Goal: Register for event/course

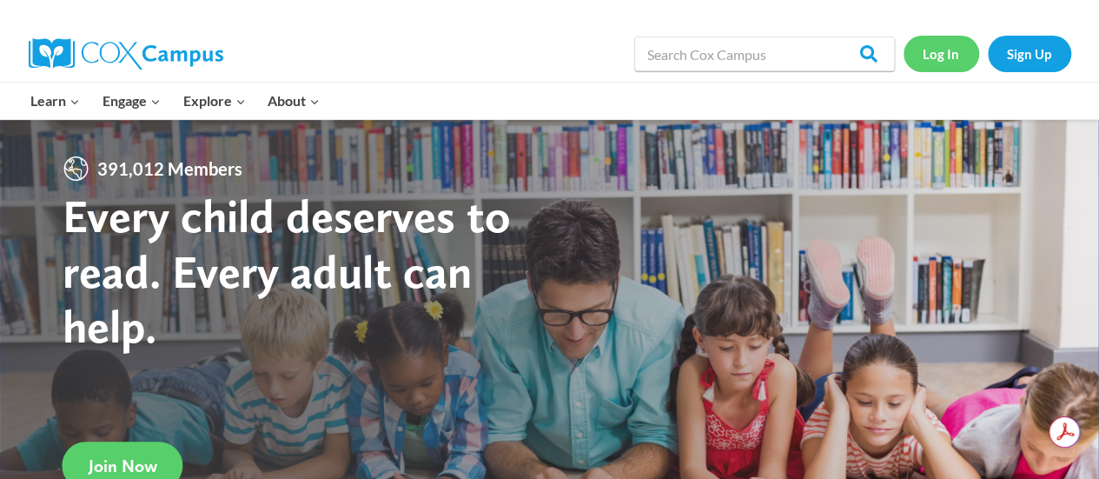
click at [944, 58] on link "Log In" at bounding box center [942, 54] width 76 height 36
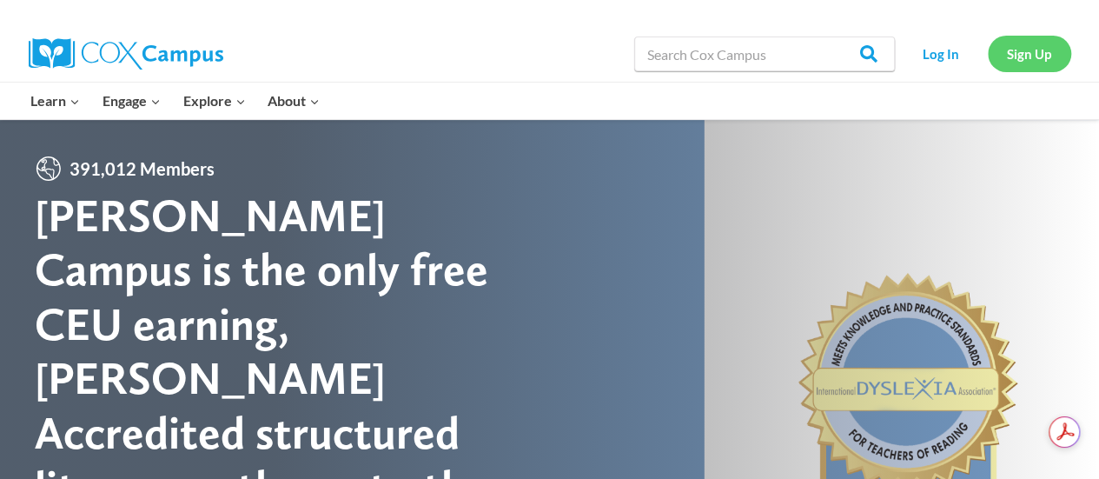
click at [1020, 62] on link "Sign Up" at bounding box center [1029, 54] width 83 height 36
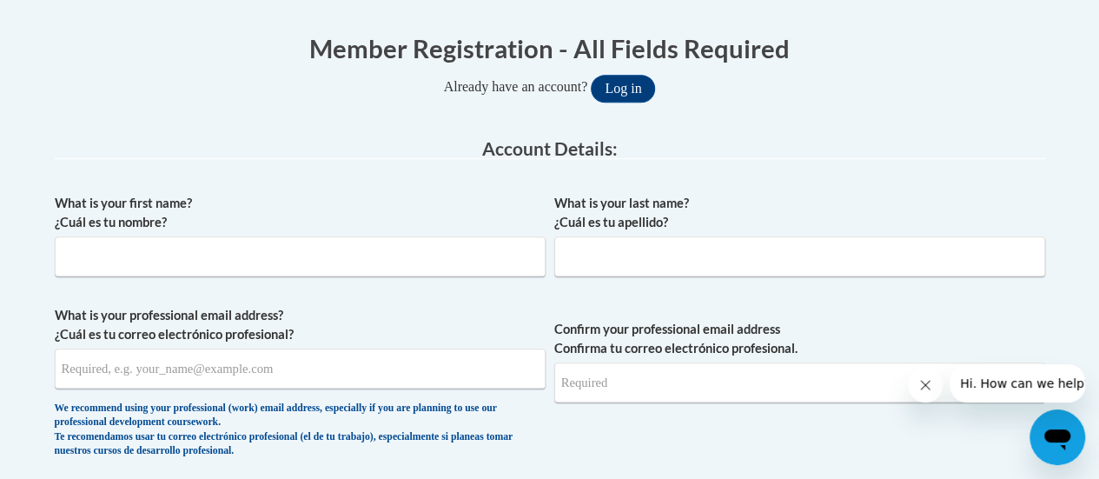
scroll to position [356, 0]
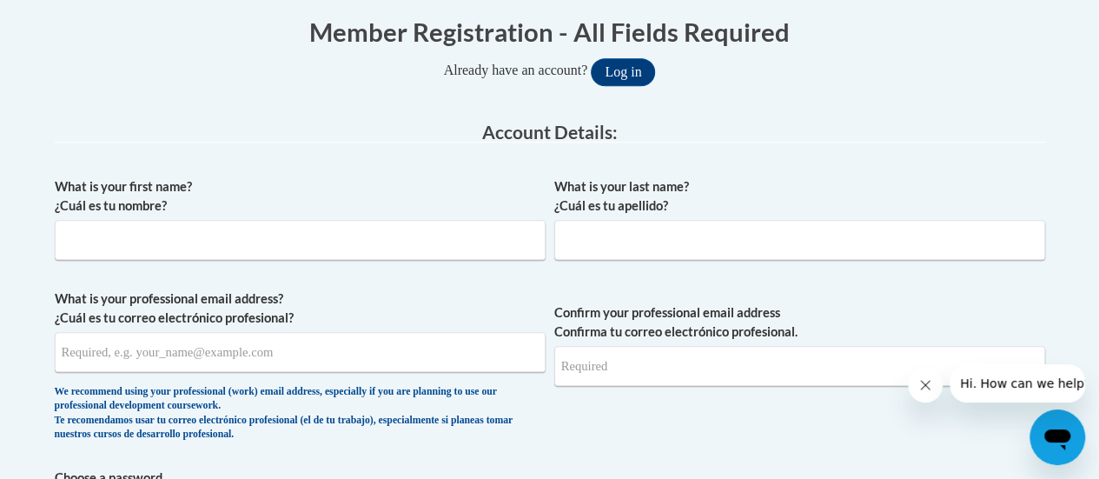
click at [383, 307] on label "What is your professional email address? ¿Cuál es tu correo electrónico profesi…" at bounding box center [300, 308] width 491 height 38
click at [383, 332] on input "What is your professional email address? ¿Cuál es tu correo electrónico profesi…" at bounding box center [300, 352] width 491 height 40
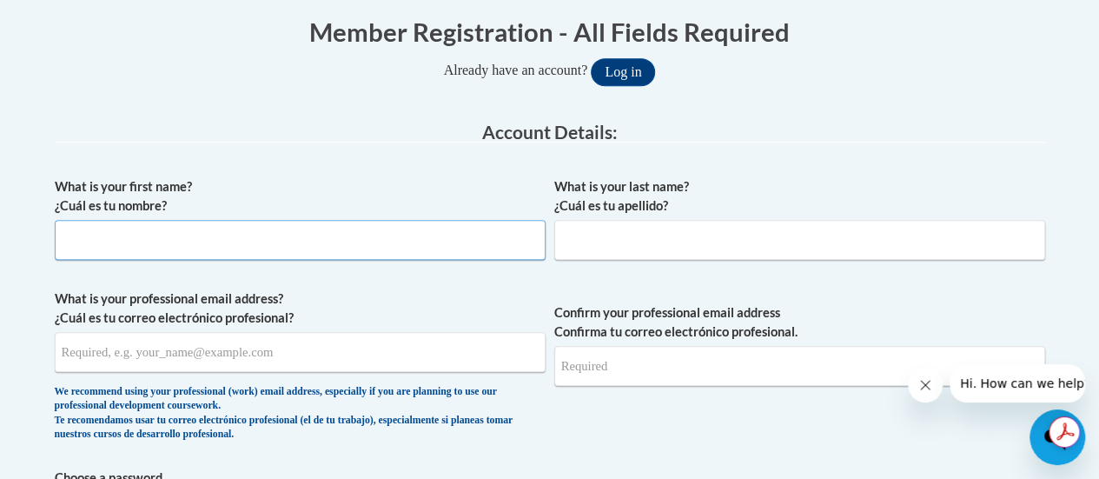
click at [394, 243] on input "What is your first name? ¿Cuál es tu nombre?" at bounding box center [300, 240] width 491 height 40
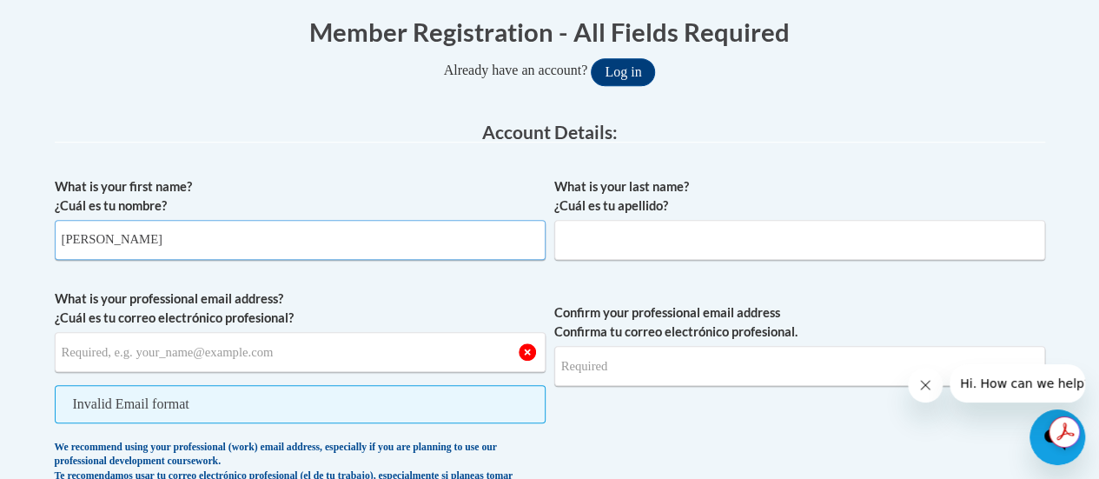
type input "Jasmine"
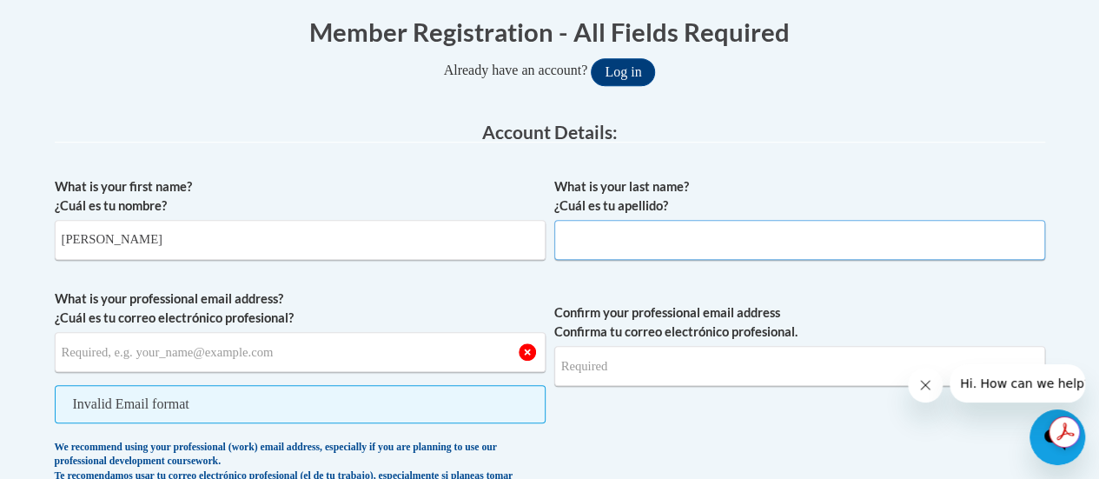
click at [692, 242] on input "What is your last name? ¿Cuál es tu apellido?" at bounding box center [799, 240] width 491 height 40
type input "Jackson"
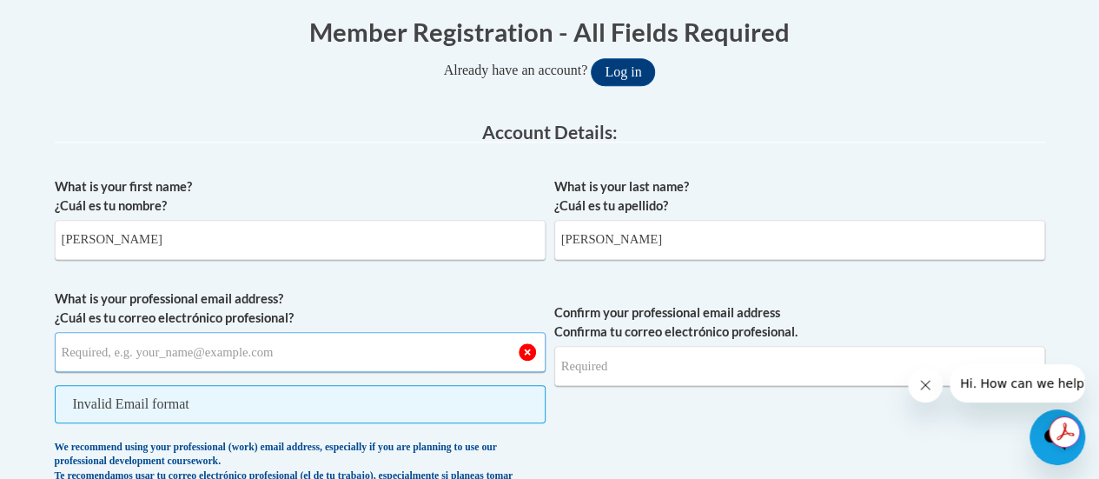
click at [298, 357] on input "What is your professional email address? ¿Cuál es tu correo electrónico profesi…" at bounding box center [300, 352] width 491 height 40
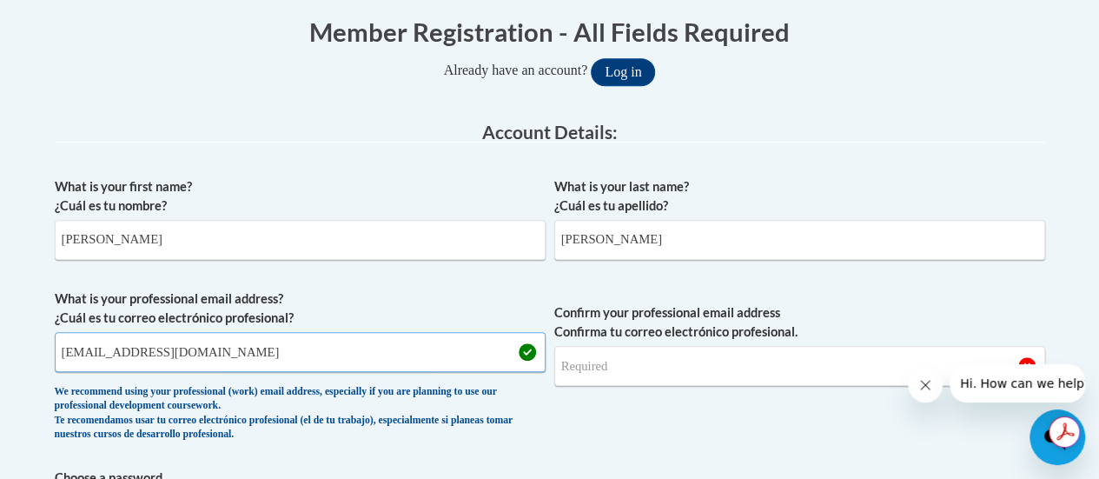
type input "jasminejackson15@yahoo.com"
click at [645, 366] on input "Confirm your professional email address Confirma tu correo electrónico profesio…" at bounding box center [799, 366] width 491 height 40
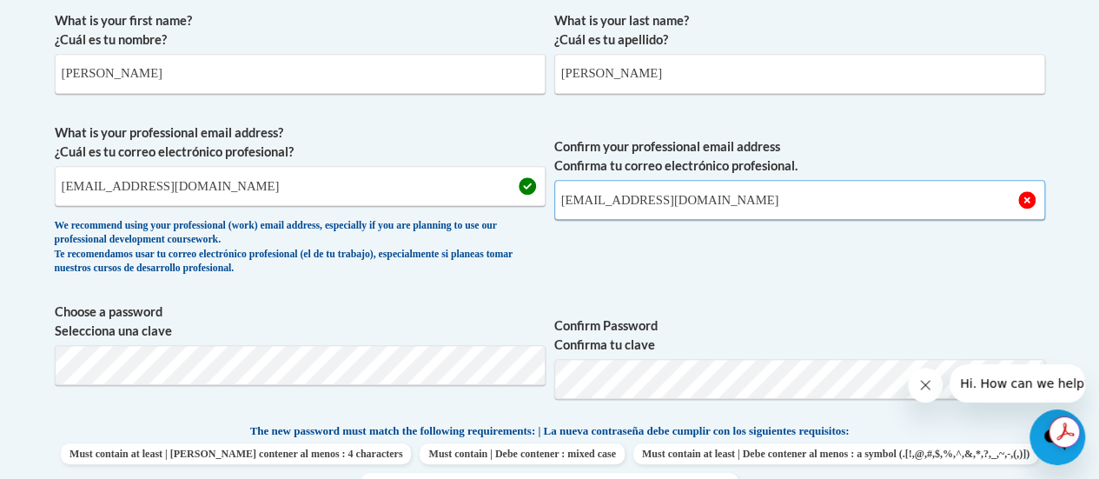
click at [676, 195] on input "jasminejackson15@yyahoo.com" at bounding box center [799, 200] width 491 height 40
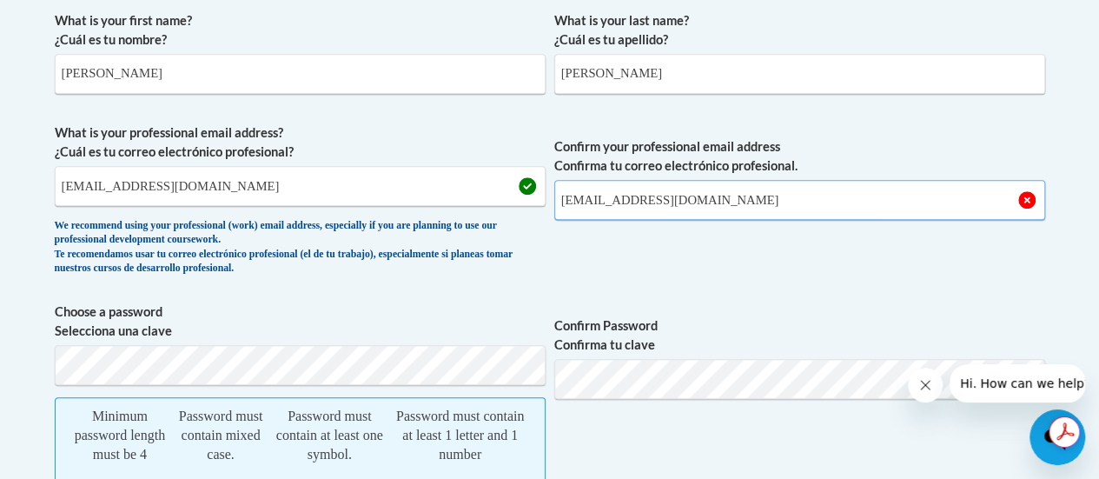
type input "jasminejackson15@yahoo.com"
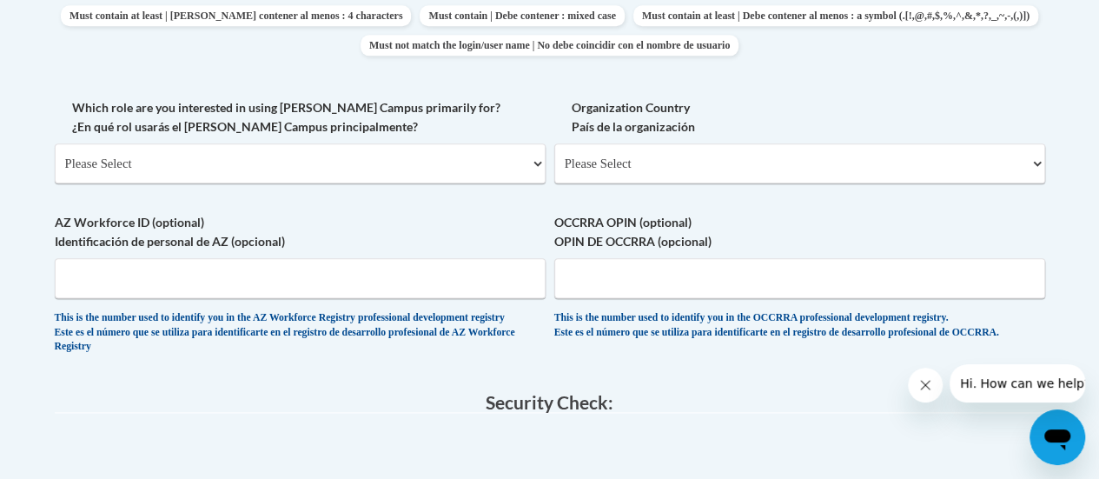
scroll to position [977, 0]
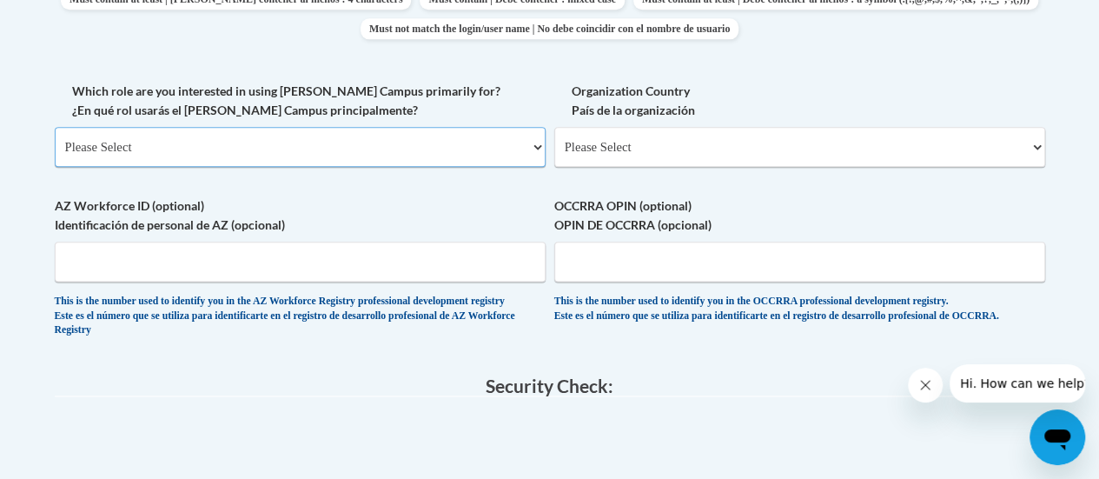
click at [313, 144] on select "Please Select College/University | Colegio/Universidad Community/Nonprofit Part…" at bounding box center [300, 147] width 491 height 40
select select "fbf2d438-af2f-41f8-98f1-81c410e29de3"
click at [55, 127] on select "Please Select College/University | Colegio/Universidad Community/Nonprofit Part…" at bounding box center [300, 147] width 491 height 40
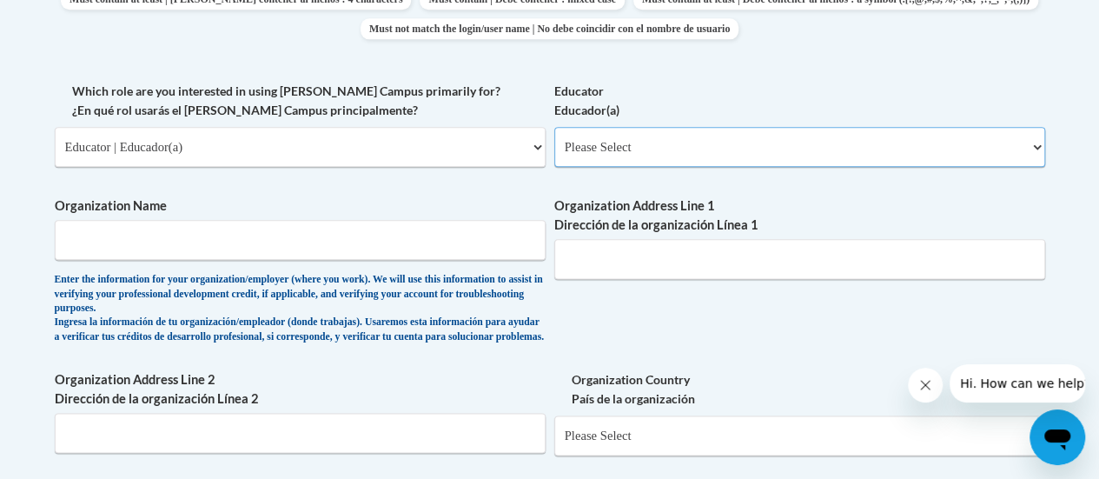
click at [739, 143] on select "Please Select Early Learning/Daycare Teacher/Family Home Care Provider | Maestr…" at bounding box center [799, 147] width 491 height 40
select select "5e2af403-4f2c-4e49-a02f-103e55d7b75b"
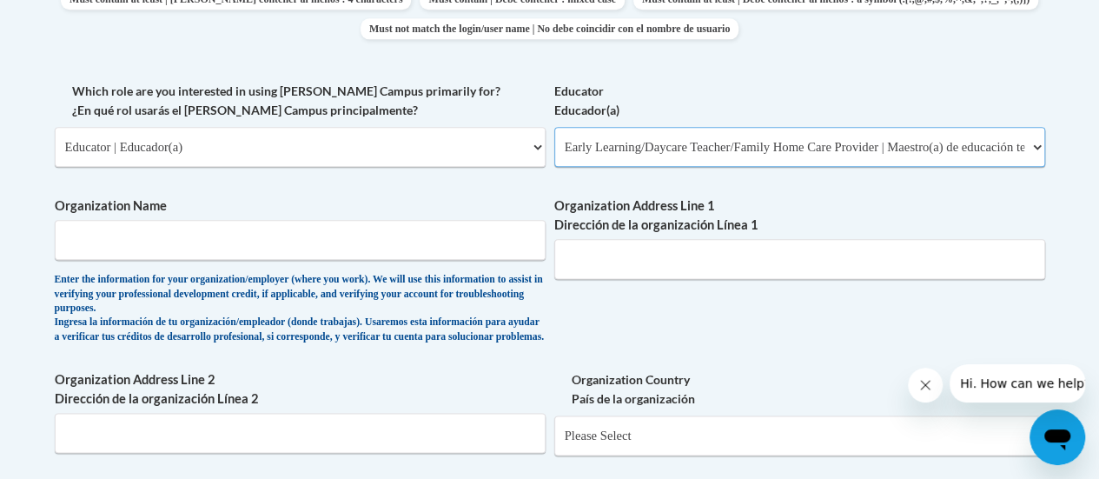
click at [554, 127] on select "Please Select Early Learning/Daycare Teacher/Family Home Care Provider | Maestr…" at bounding box center [799, 147] width 491 height 40
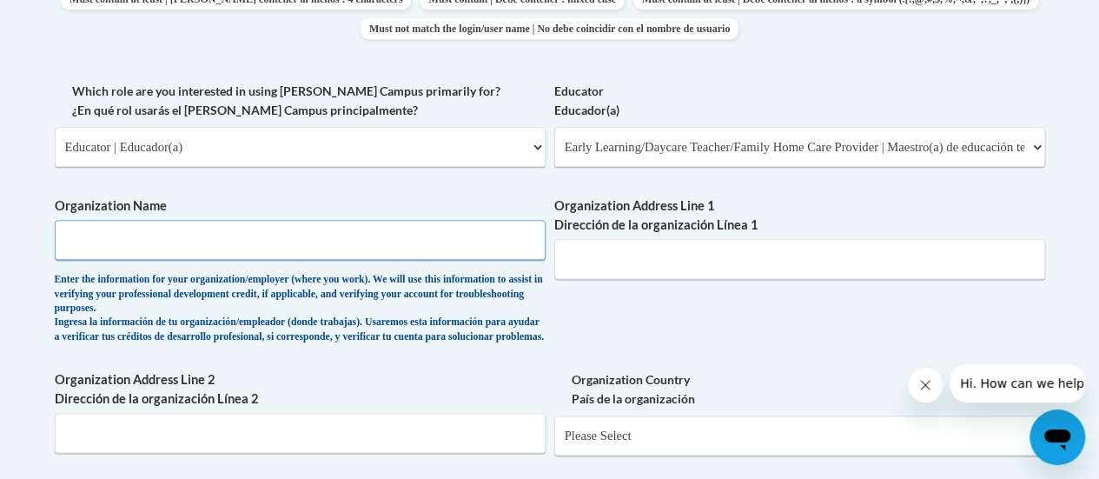
click at [176, 252] on input "Organization Name" at bounding box center [300, 240] width 491 height 40
type input "KinderCare"
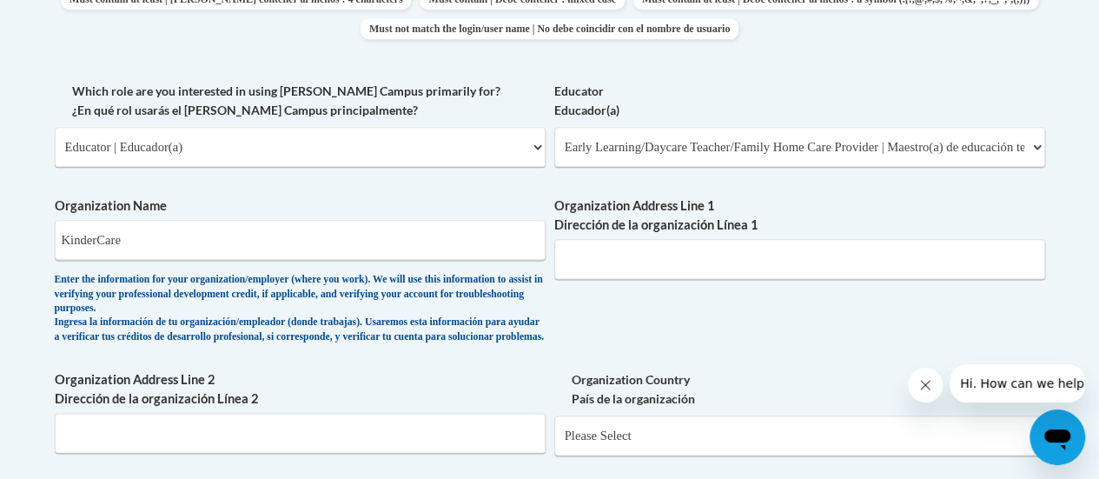
type input "14225 Park Center Dr"
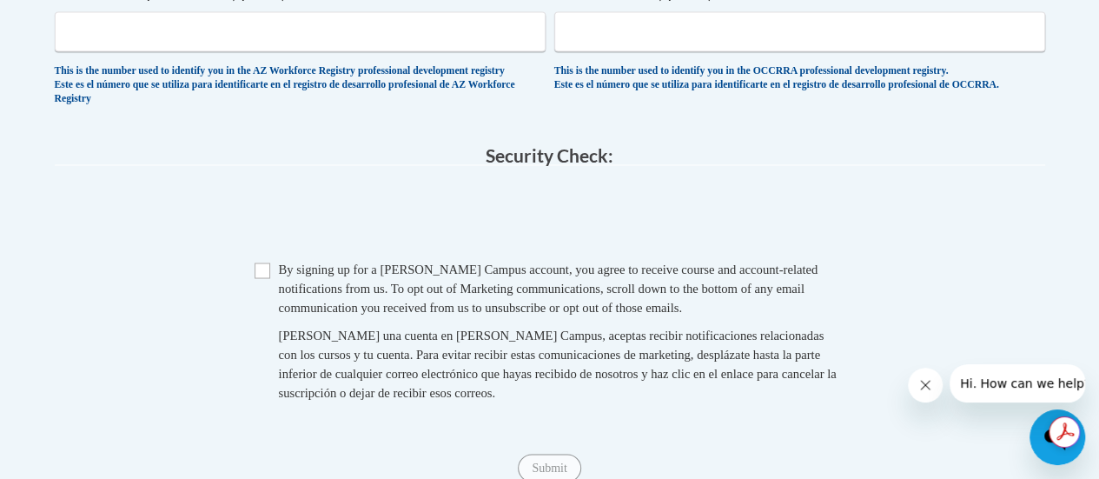
scroll to position [0, 0]
click at [269, 301] on span "Checkbox By signing up for a Cox Campus account, you agree to receive course an…" at bounding box center [550, 339] width 591 height 160
click at [255, 278] on input "Checkbox" at bounding box center [263, 270] width 16 height 16
checkbox input "true"
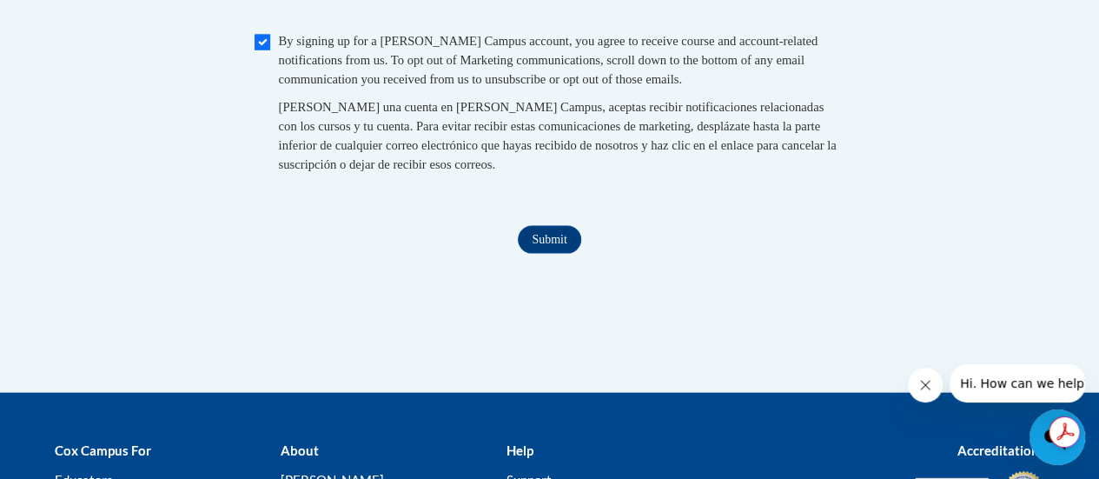
scroll to position [1727, 0]
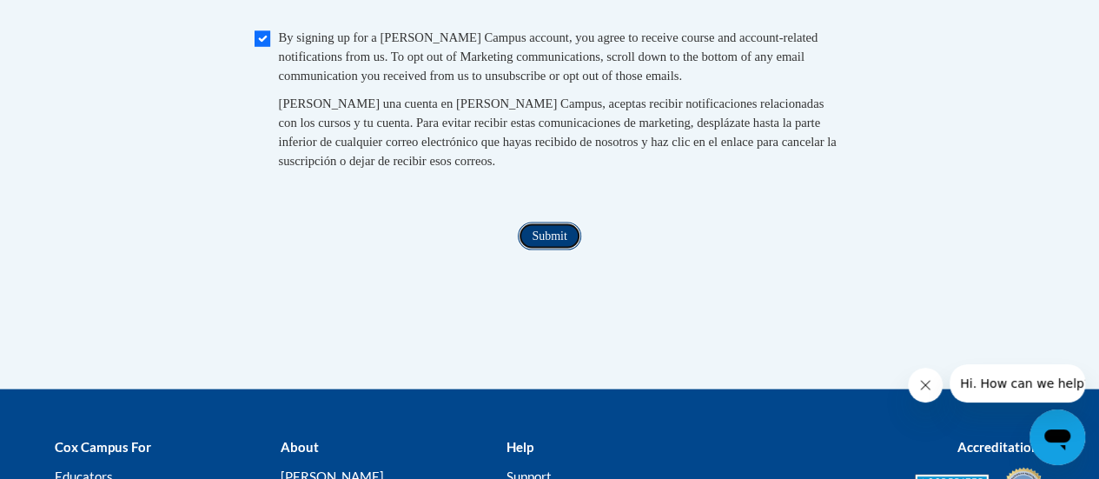
click at [546, 250] on input "Submit" at bounding box center [549, 236] width 63 height 28
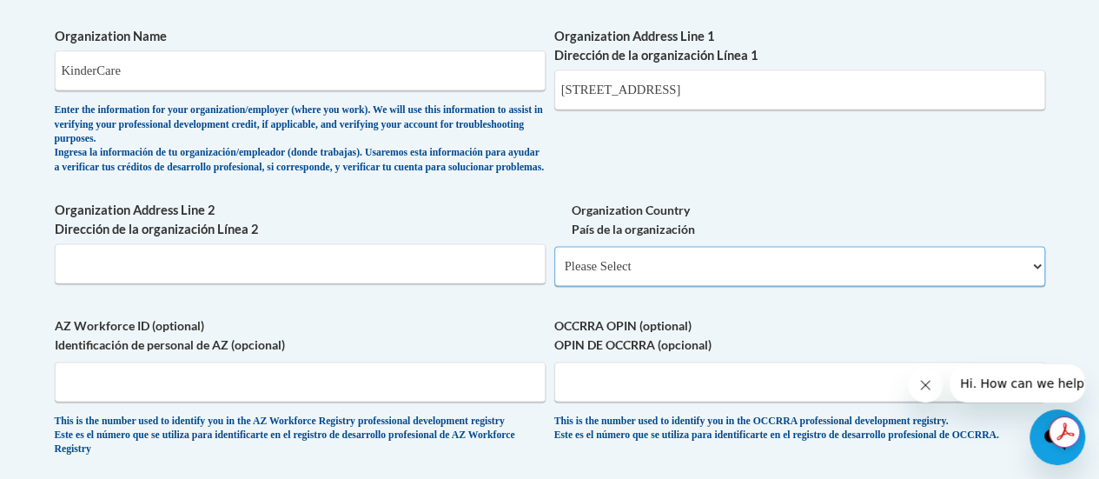
scroll to position [1156, 0]
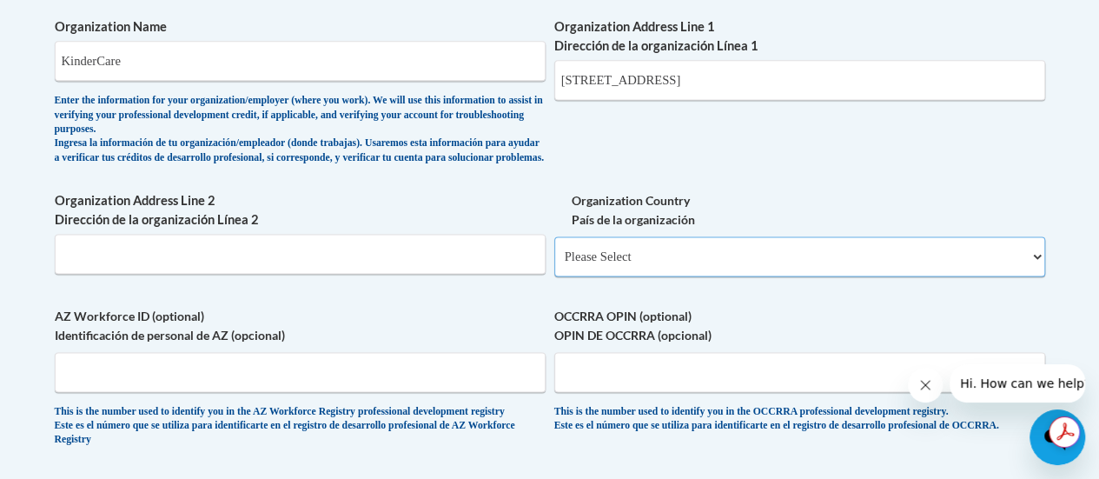
click at [732, 269] on select "Please Select United States | Estados Unidos Outside of the United States | Fue…" at bounding box center [799, 256] width 491 height 40
select select "ad49bcad-a171-4b2e-b99c-48b446064914"
click at [554, 250] on select "Please Select United States | Estados Unidos Outside of the United States | Fue…" at bounding box center [799, 256] width 491 height 40
select select
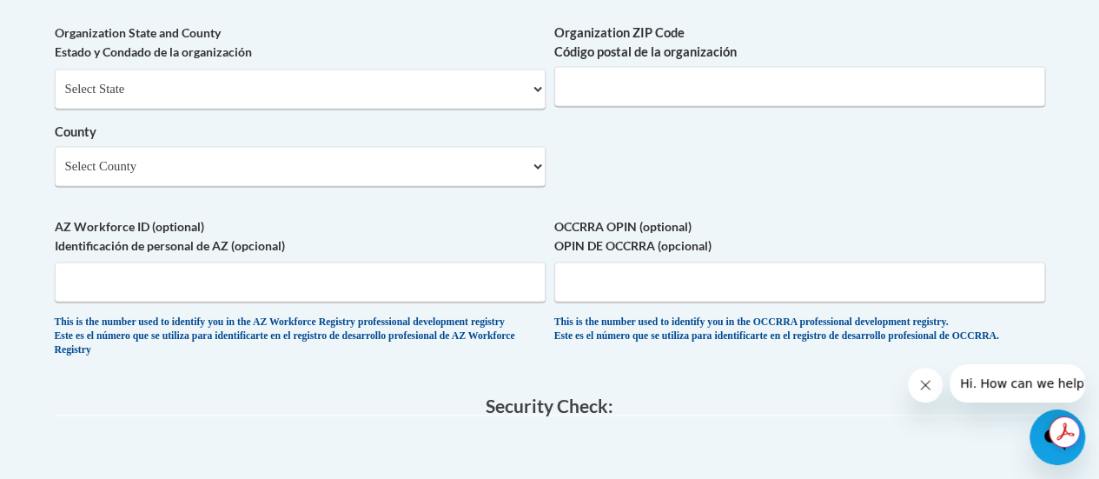
scroll to position [0, 0]
click at [747, 106] on input "Organization ZIP Code Código postal de la organización" at bounding box center [799, 86] width 491 height 40
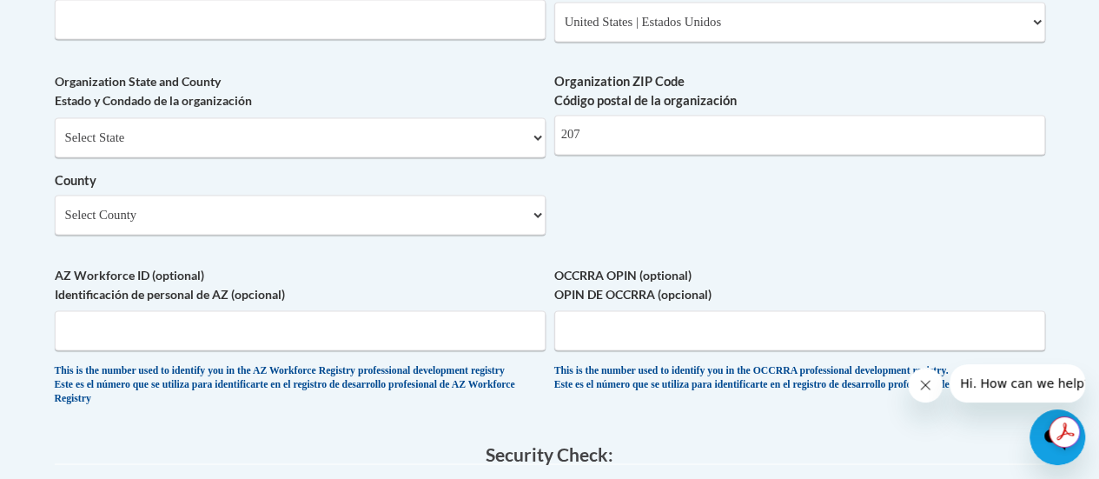
scroll to position [1387, 0]
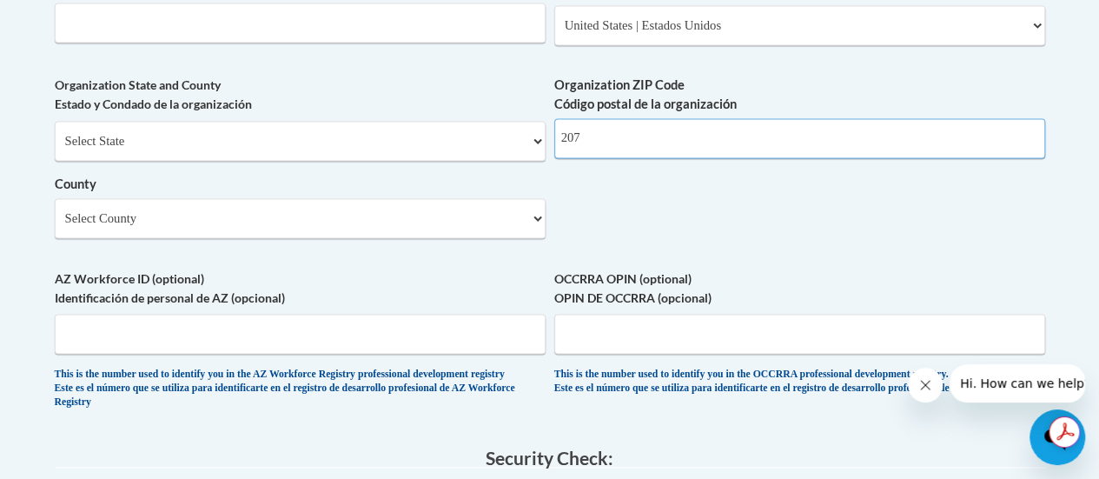
click at [645, 147] on input "207" at bounding box center [799, 138] width 491 height 40
type input "20707"
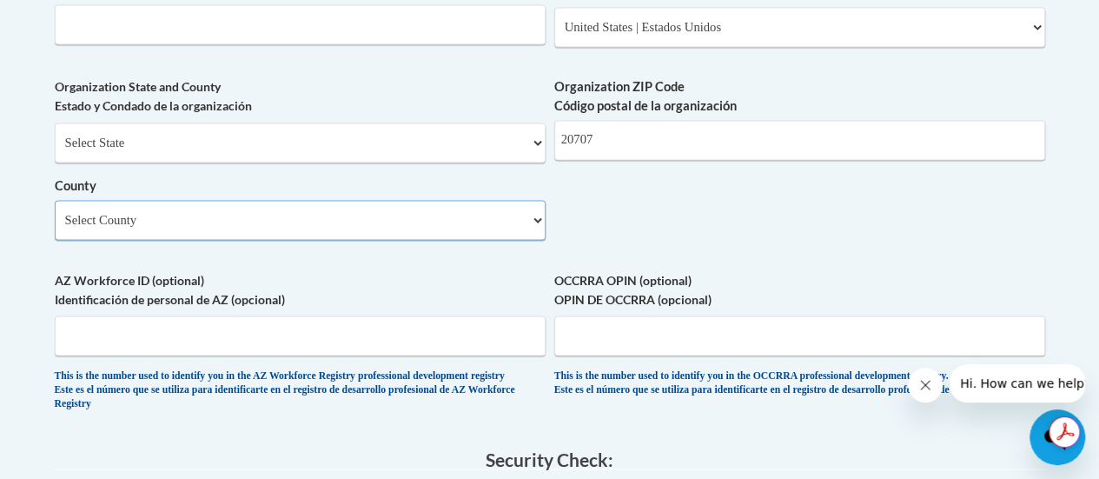
click at [222, 235] on select "Select County Allegany Anne Arundel Baltimore Baltimore Calvert Caroline Carrol…" at bounding box center [300, 220] width 491 height 40
click at [55, 213] on select "Select County Allegany Anne Arundel Baltimore Baltimore Calvert Caroline Carrol…" at bounding box center [300, 220] width 491 height 40
click at [323, 235] on select "Select County Allegany Anne Arundel Baltimore Baltimore Calvert Caroline Carrol…" at bounding box center [300, 220] width 491 height 40
select select "null"
click at [55, 213] on select "Select County Allegany Anne Arundel Baltimore Baltimore Calvert Caroline Carrol…" at bounding box center [300, 220] width 491 height 40
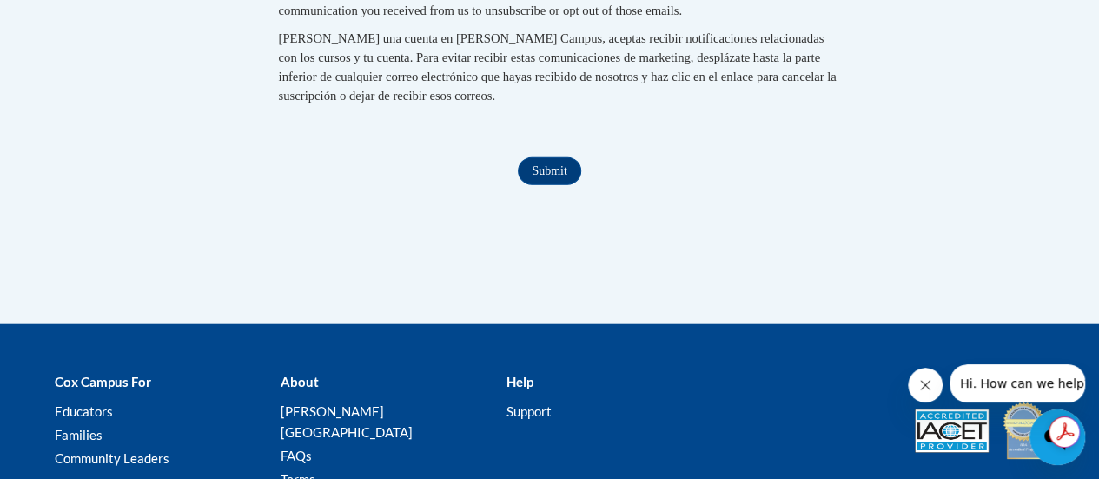
scroll to position [1991, 0]
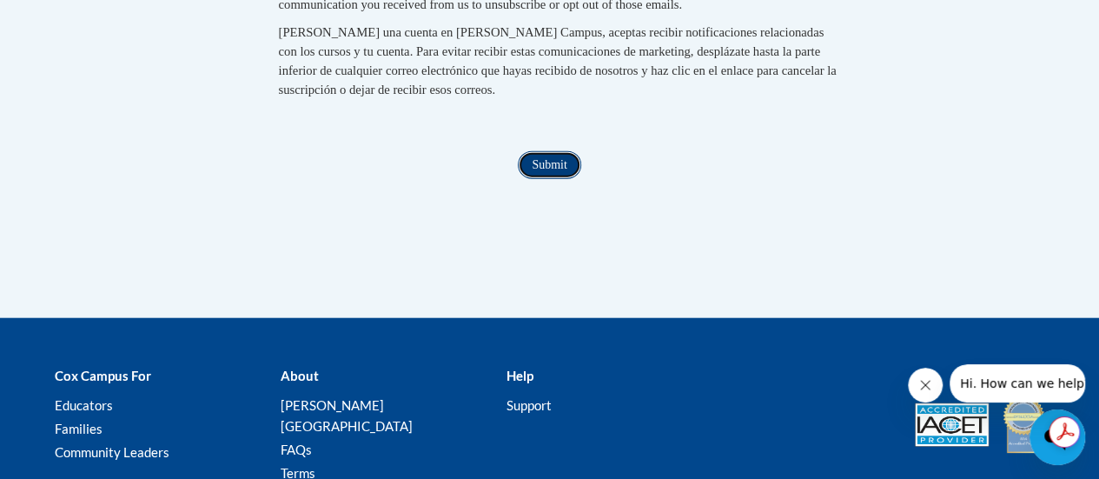
click at [555, 179] on input "Submit" at bounding box center [549, 165] width 63 height 28
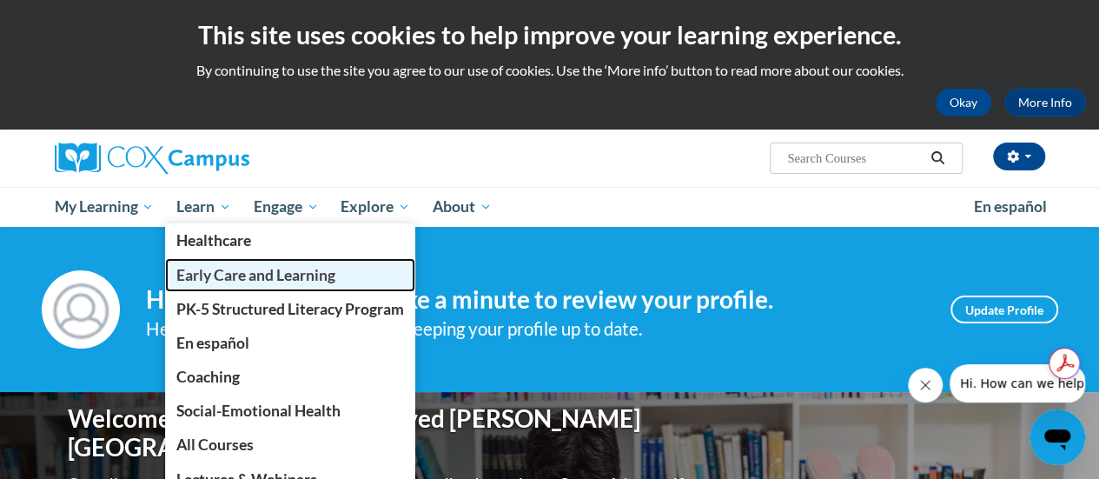
click at [240, 282] on span "Early Care and Learning" at bounding box center [255, 275] width 159 height 18
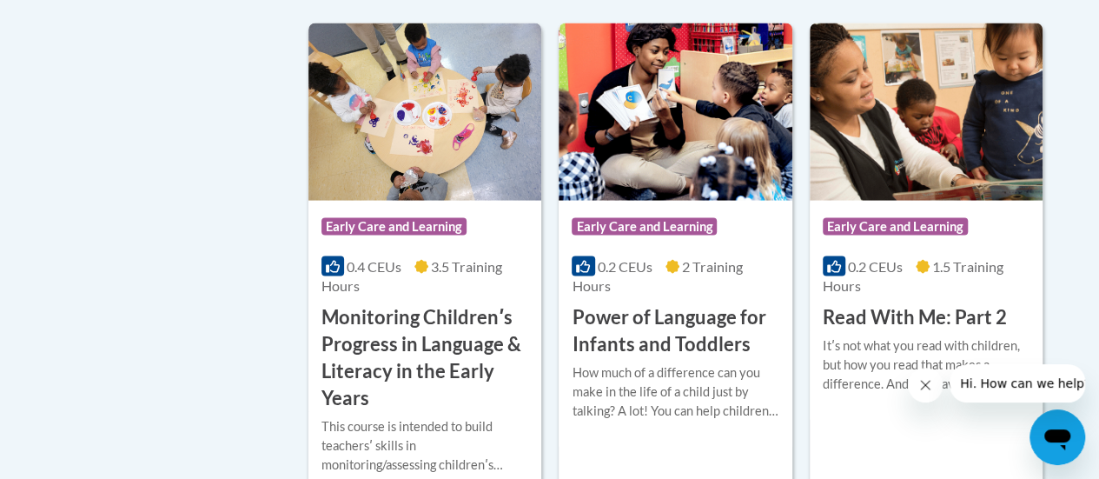
scroll to position [1711, 0]
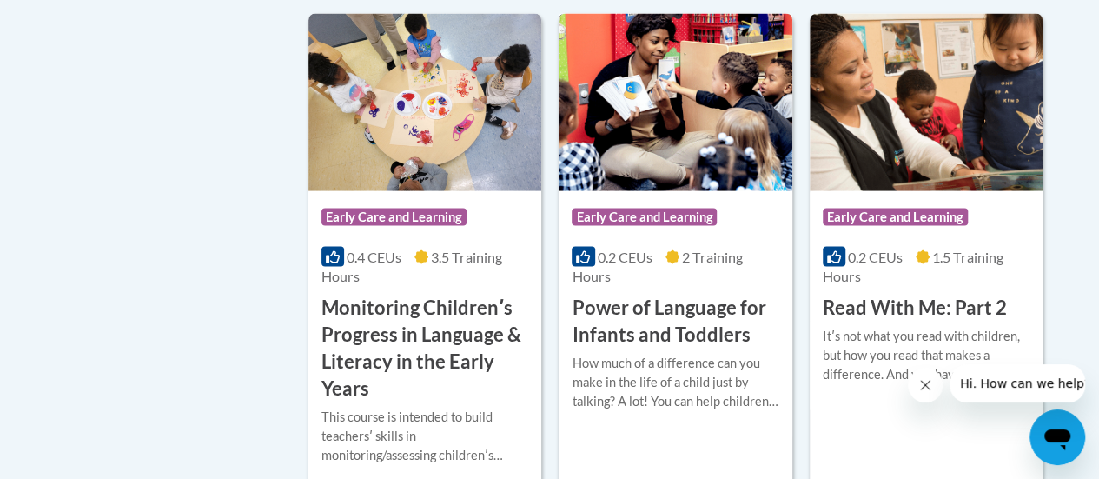
click at [669, 138] on img at bounding box center [675, 102] width 233 height 177
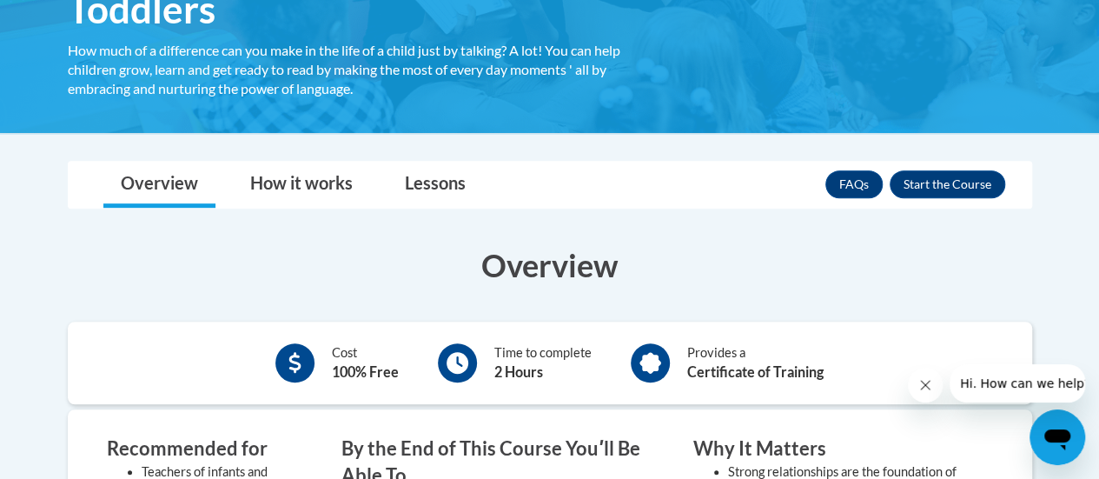
scroll to position [359, 0]
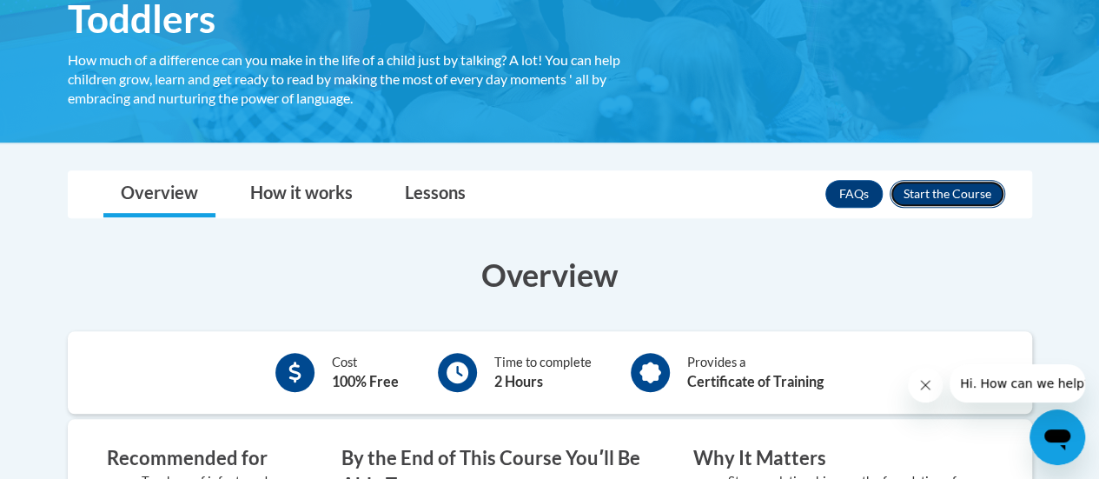
click at [909, 194] on button "Enroll" at bounding box center [948, 194] width 116 height 28
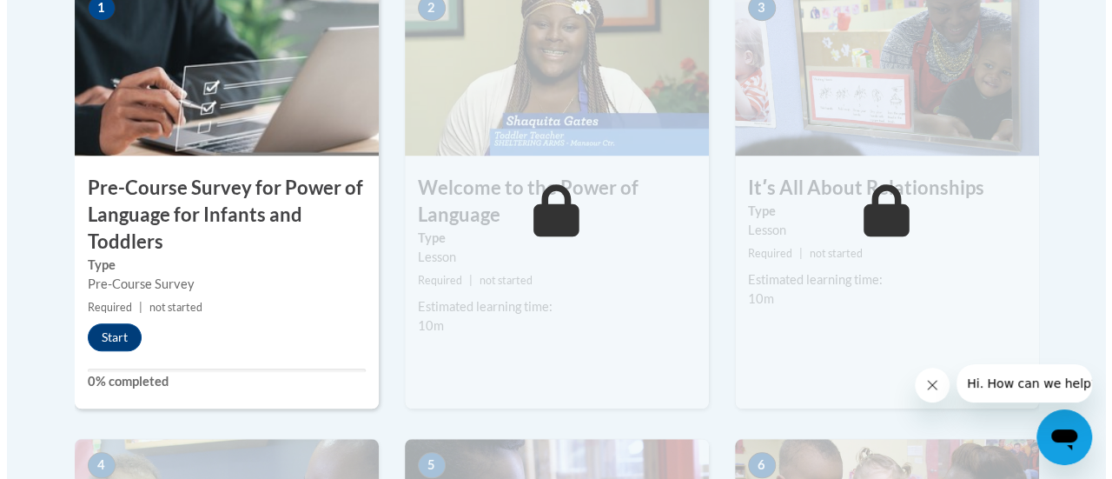
scroll to position [686, 0]
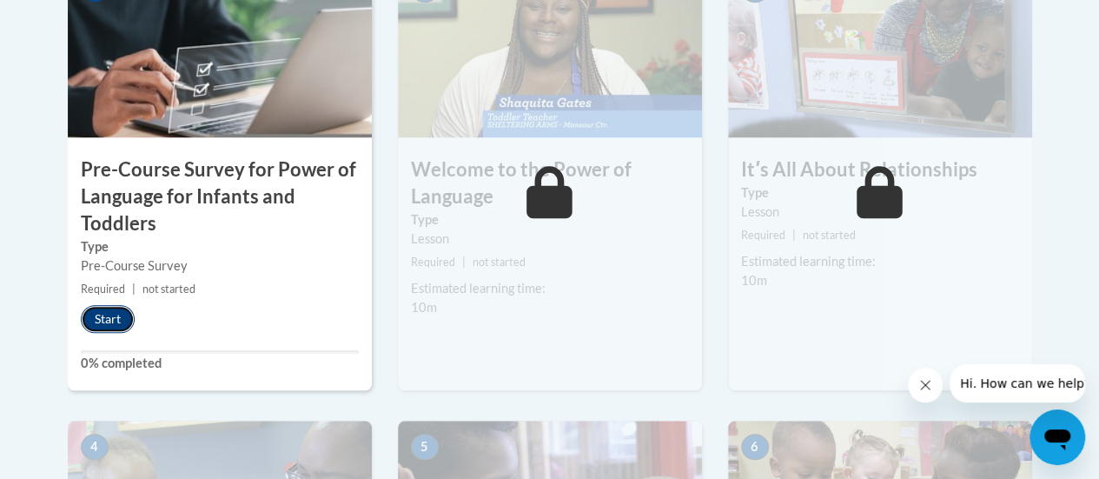
click at [104, 319] on button "Start" at bounding box center [108, 319] width 54 height 28
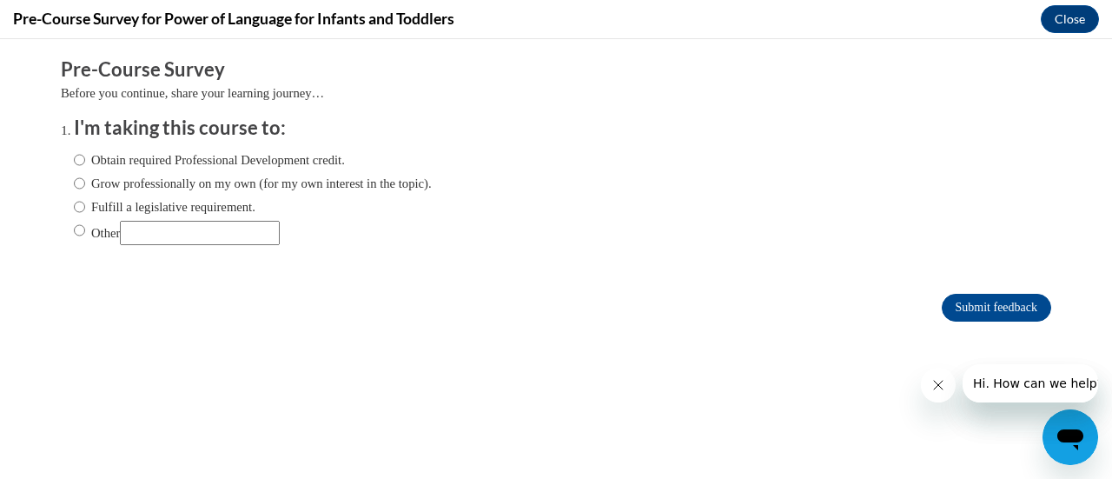
scroll to position [0, 0]
click at [74, 156] on input "Obtain required Professional Development credit." at bounding box center [79, 159] width 11 height 19
radio input "true"
click at [74, 188] on input "Grow professionally on my own (for my own interest in the topic)." at bounding box center [79, 183] width 11 height 19
radio input "true"
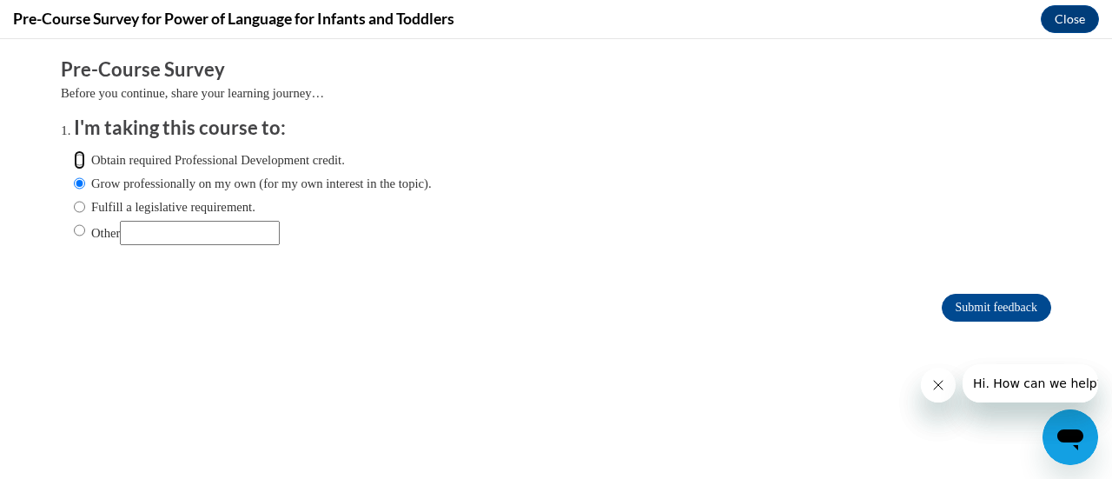
click at [74, 150] on input "Obtain required Professional Development credit." at bounding box center [79, 159] width 11 height 19
radio input "true"
click at [966, 310] on input "Submit feedback" at bounding box center [996, 308] width 109 height 28
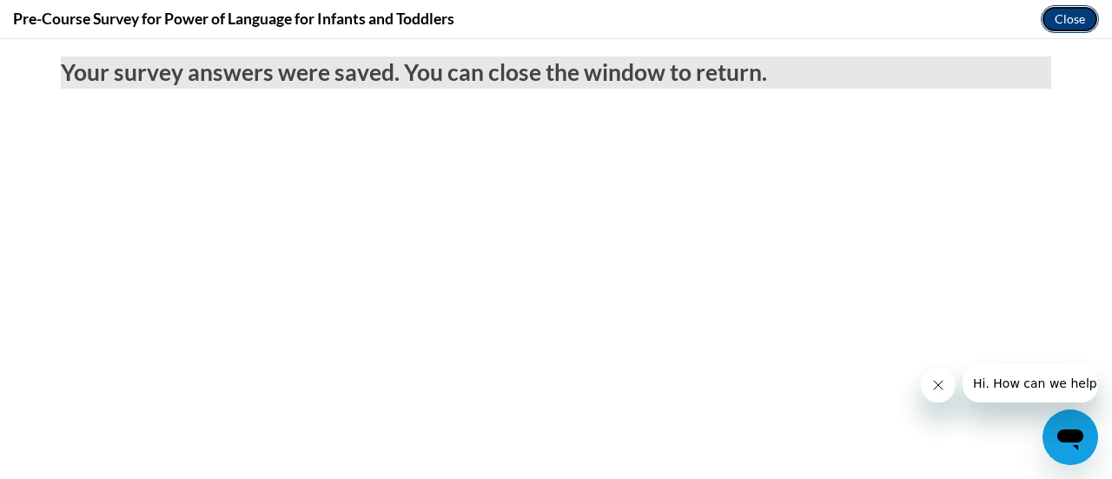
click at [1086, 27] on button "Close" at bounding box center [1070, 19] width 58 height 28
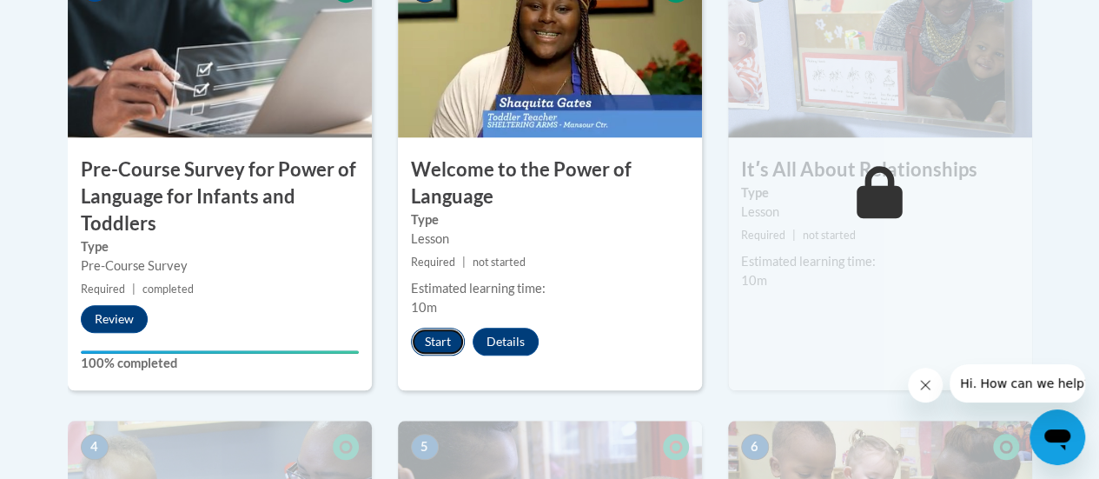
click at [445, 342] on button "Start" at bounding box center [438, 342] width 54 height 28
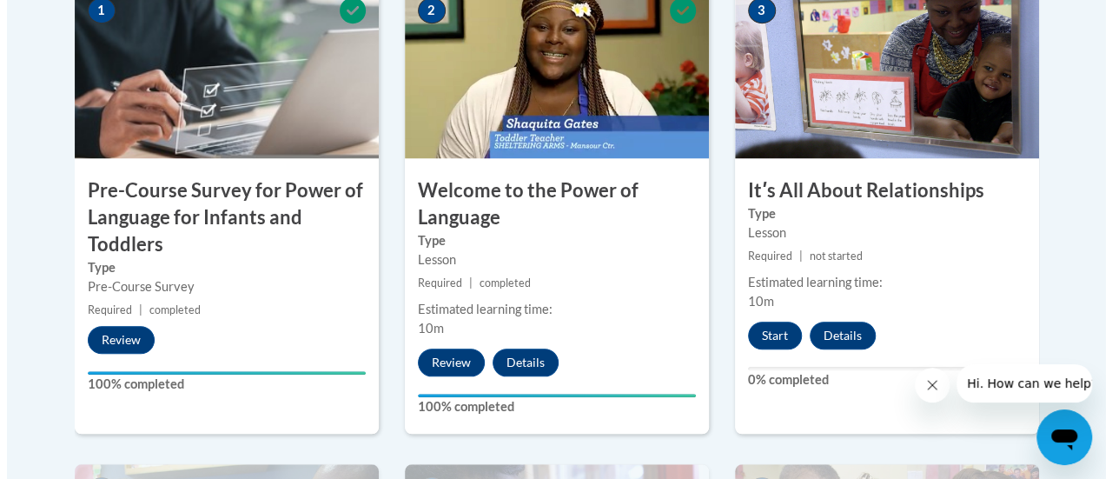
scroll to position [700, 0]
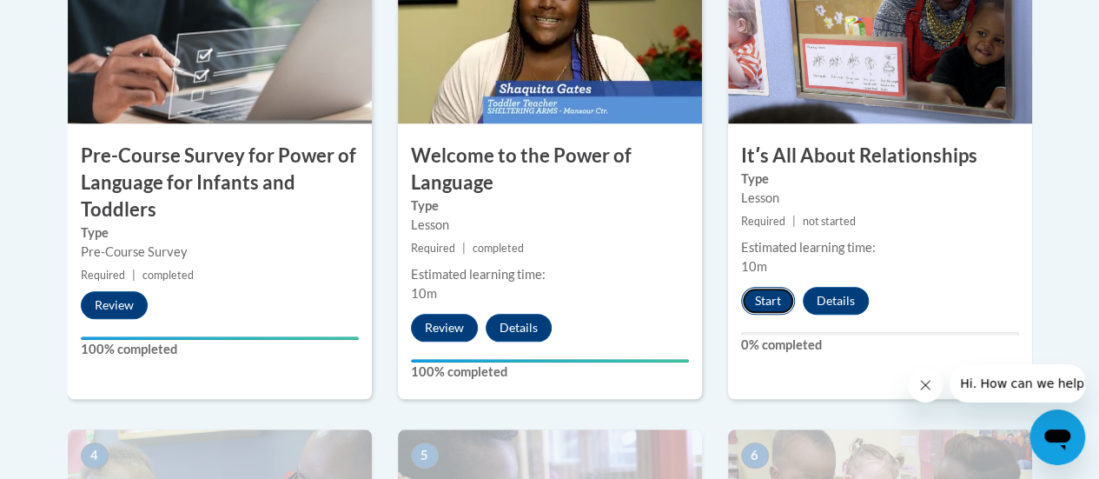
click at [756, 301] on button "Start" at bounding box center [768, 301] width 54 height 28
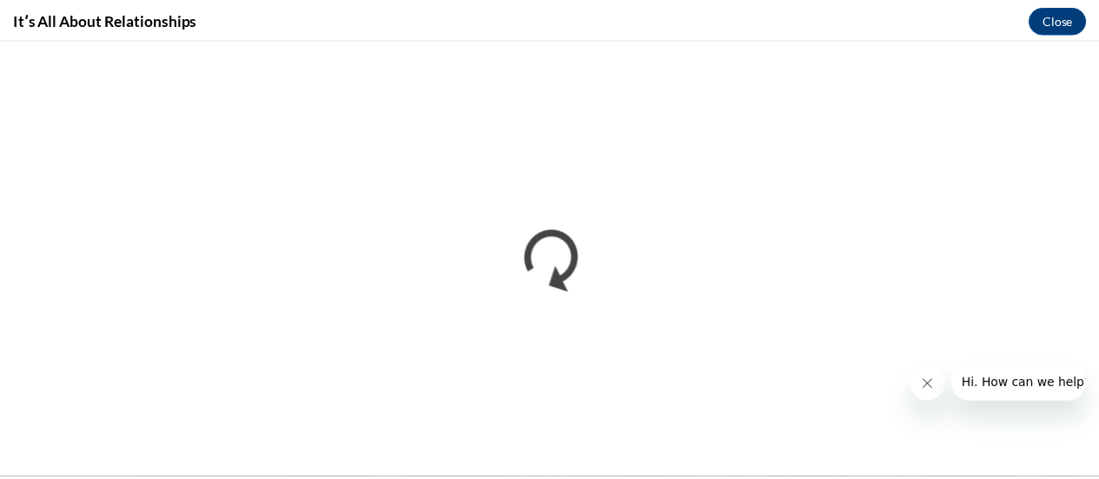
scroll to position [0, 0]
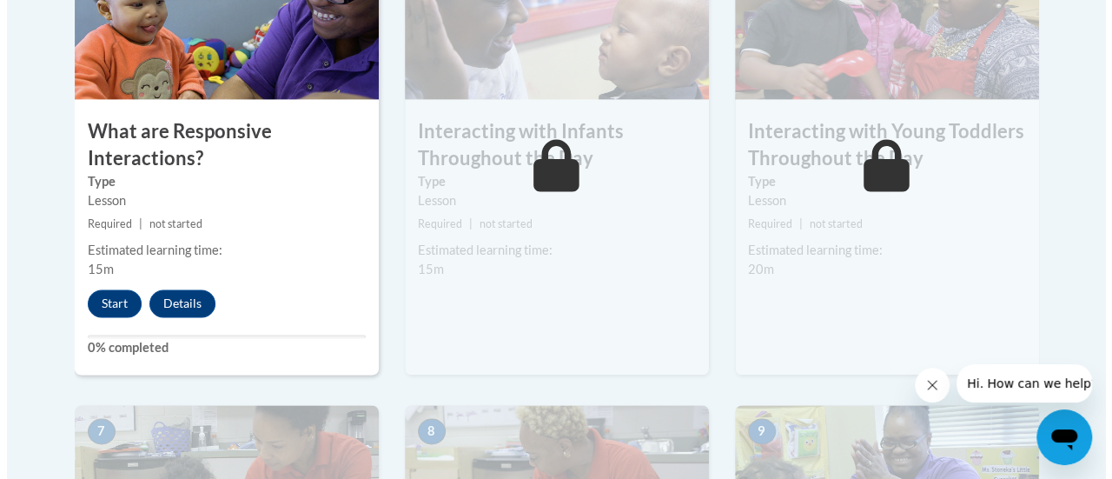
scroll to position [1146, 0]
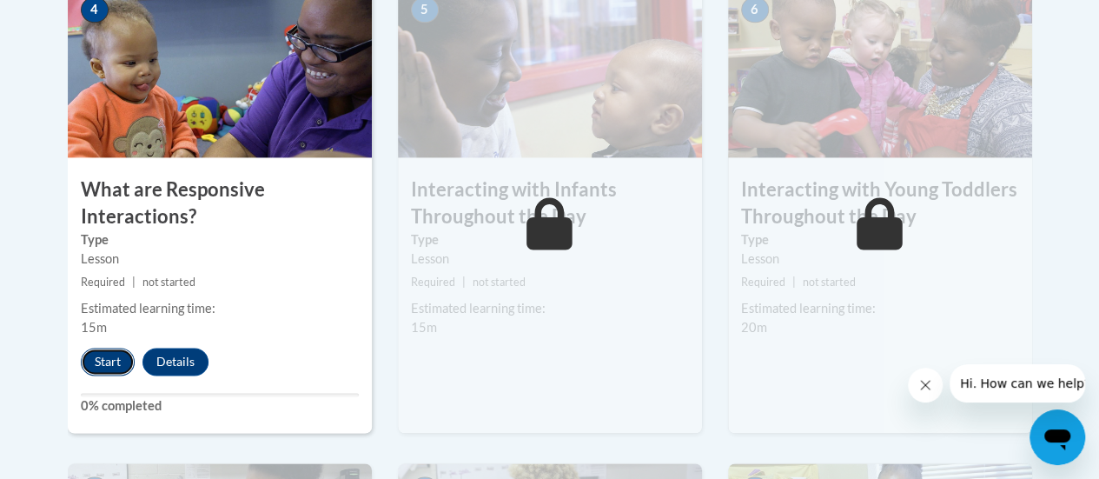
click at [101, 364] on button "Start" at bounding box center [108, 362] width 54 height 28
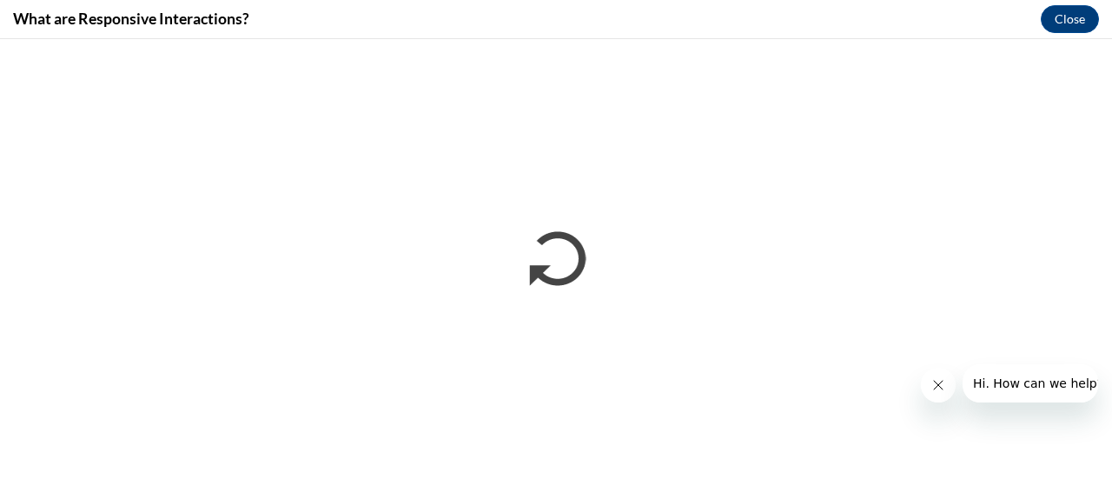
scroll to position [0, 0]
